Goal: Navigation & Orientation: Find specific page/section

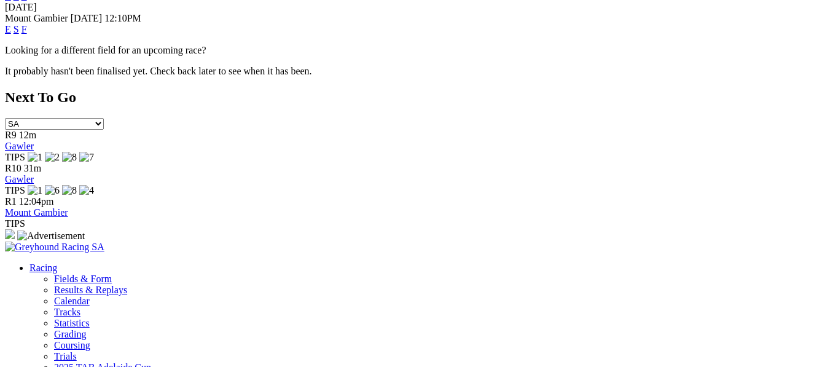
scroll to position [614, 0]
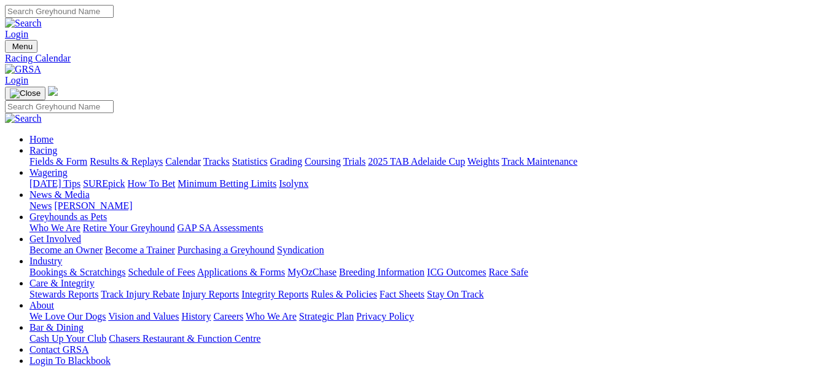
click at [41, 64] on img at bounding box center [23, 69] width 36 height 11
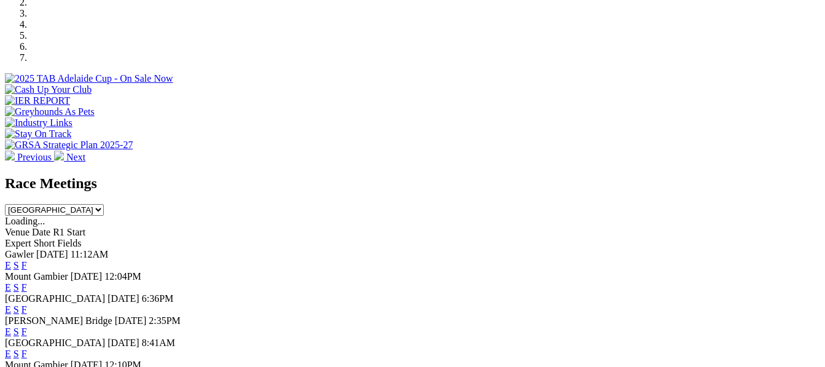
scroll to position [409, 0]
